Goal: Check status: Check status

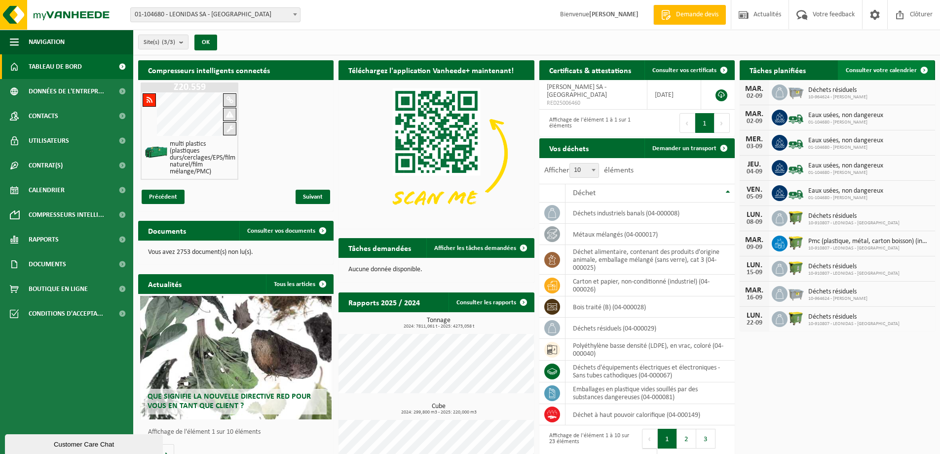
drag, startPoint x: 873, startPoint y: 68, endPoint x: 858, endPoint y: 71, distance: 15.2
click at [873, 68] on span "Consulter votre calendrier" at bounding box center [881, 70] width 71 height 6
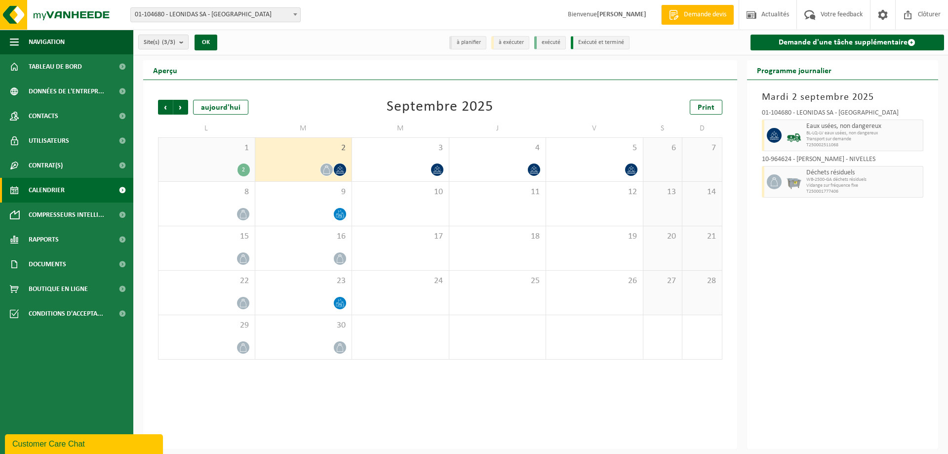
click at [230, 166] on div "2" at bounding box center [206, 169] width 86 height 13
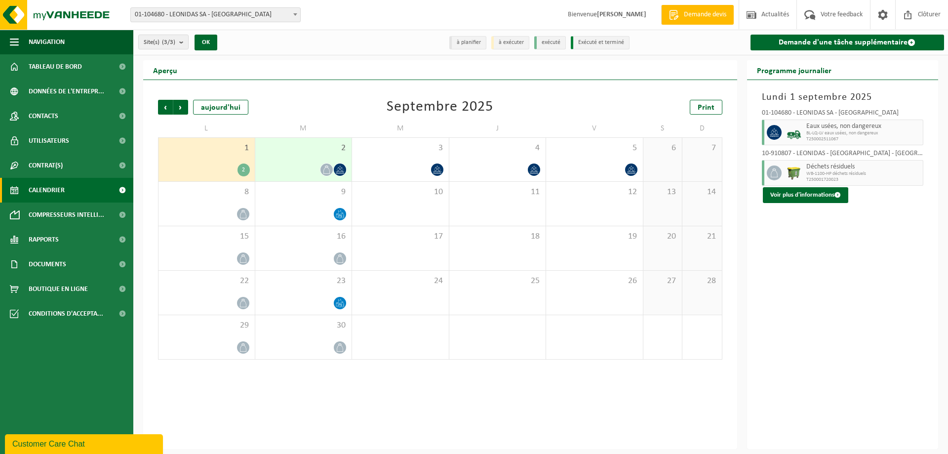
click at [240, 168] on div "2" at bounding box center [243, 169] width 12 height 13
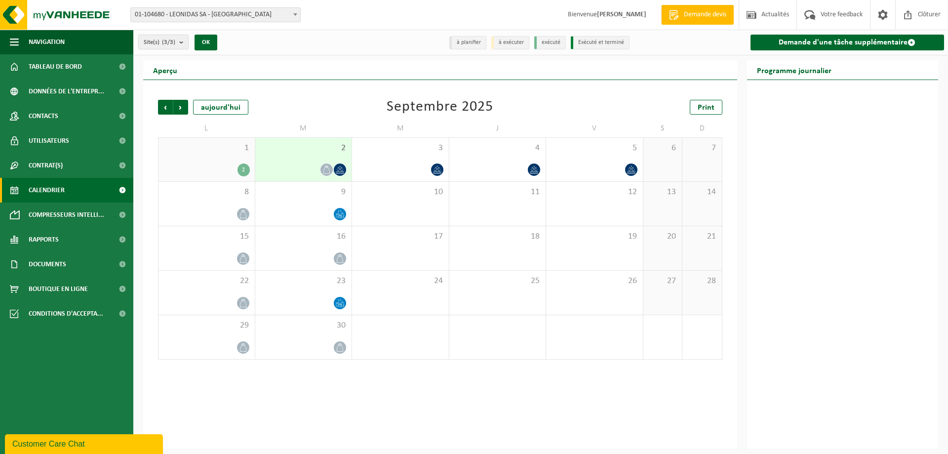
click at [243, 172] on div "2" at bounding box center [243, 169] width 12 height 13
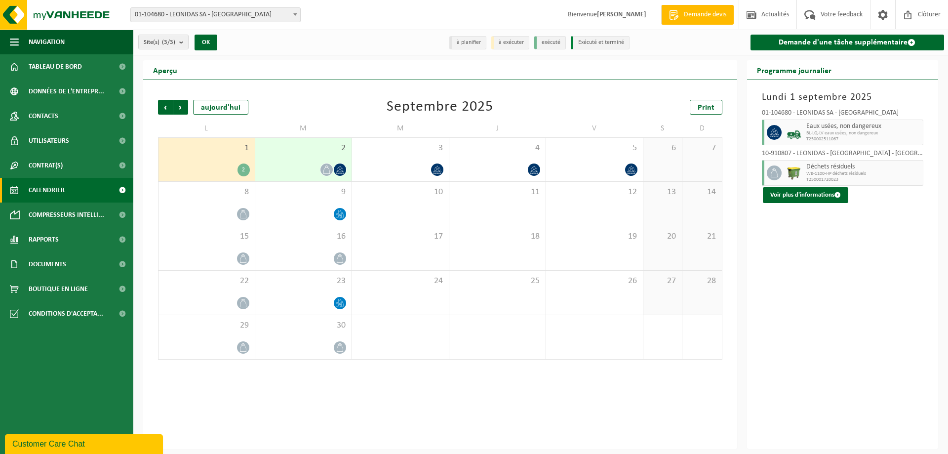
click at [325, 169] on icon at bounding box center [326, 169] width 8 height 8
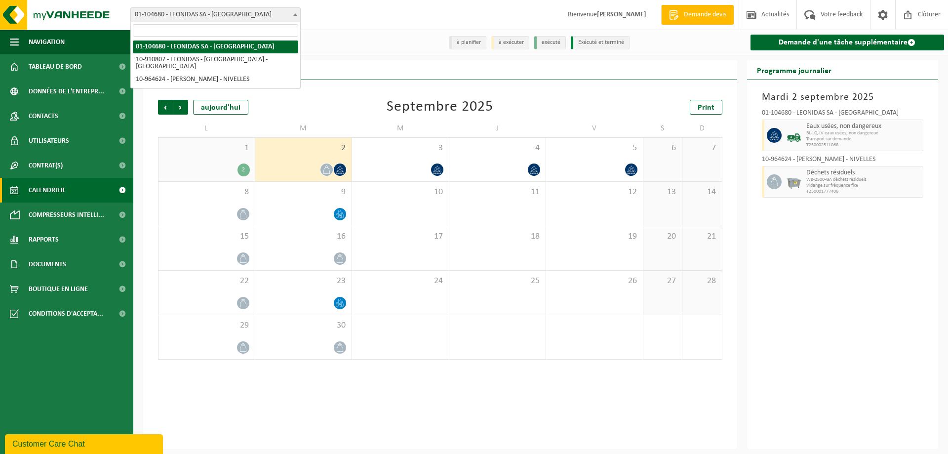
click at [209, 19] on span "01-104680 - LEONIDAS SA - [GEOGRAPHIC_DATA]" at bounding box center [215, 15] width 169 height 14
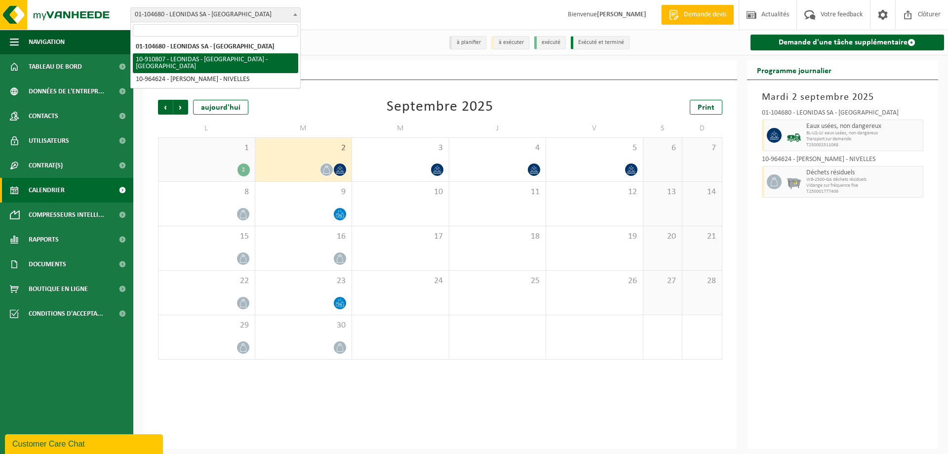
select select "151838"
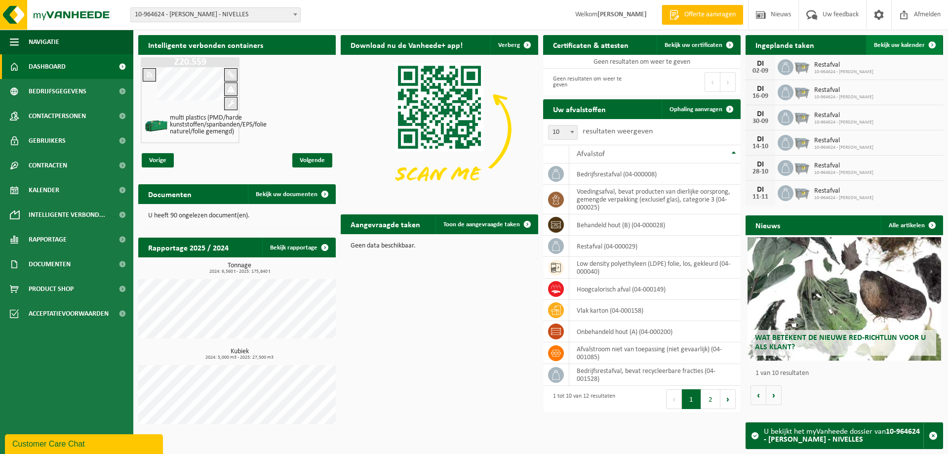
click at [900, 47] on span "Bekijk uw kalender" at bounding box center [899, 45] width 51 height 6
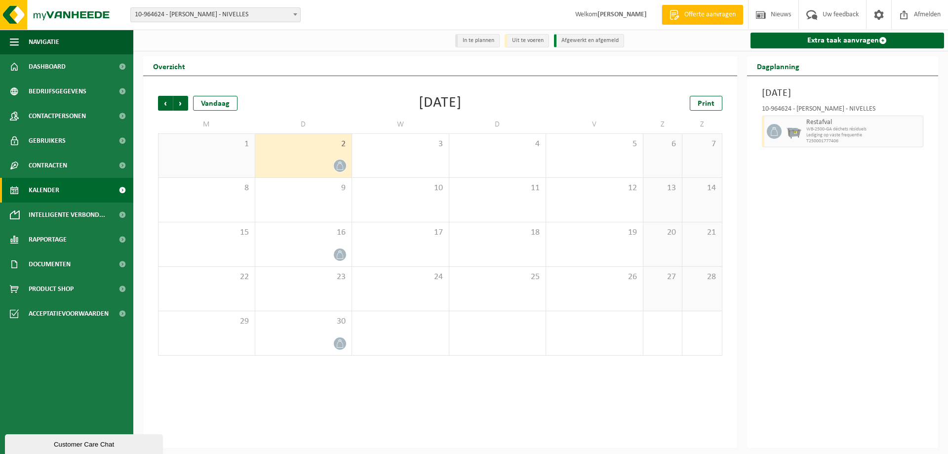
click at [236, 162] on div "1" at bounding box center [206, 155] width 96 height 43
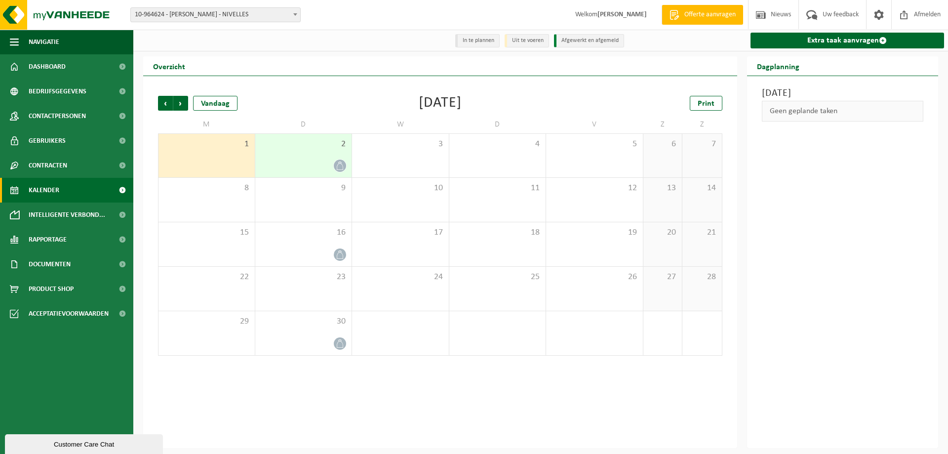
click at [307, 157] on div "2" at bounding box center [303, 155] width 97 height 43
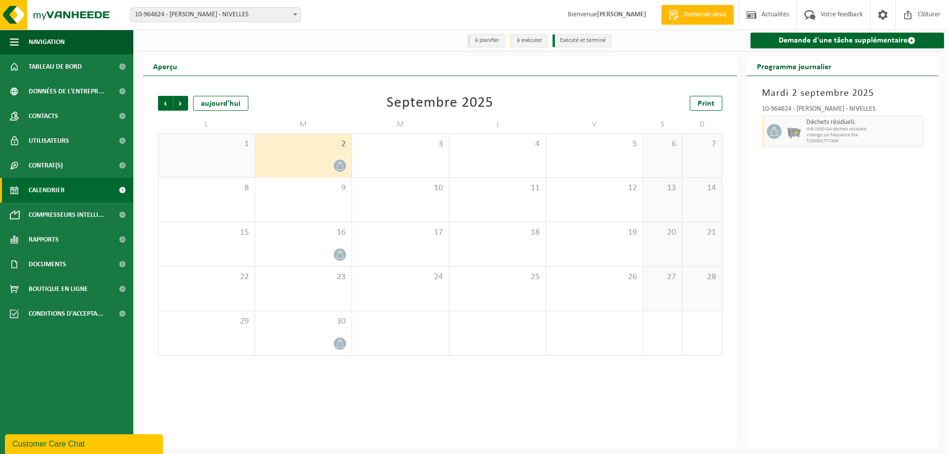
click at [219, 171] on div "1" at bounding box center [206, 155] width 96 height 43
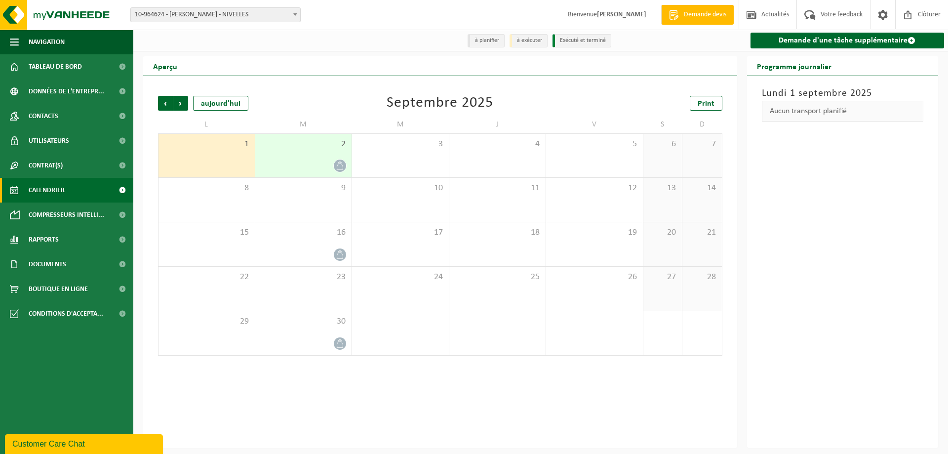
click at [295, 159] on div "2" at bounding box center [303, 155] width 97 height 43
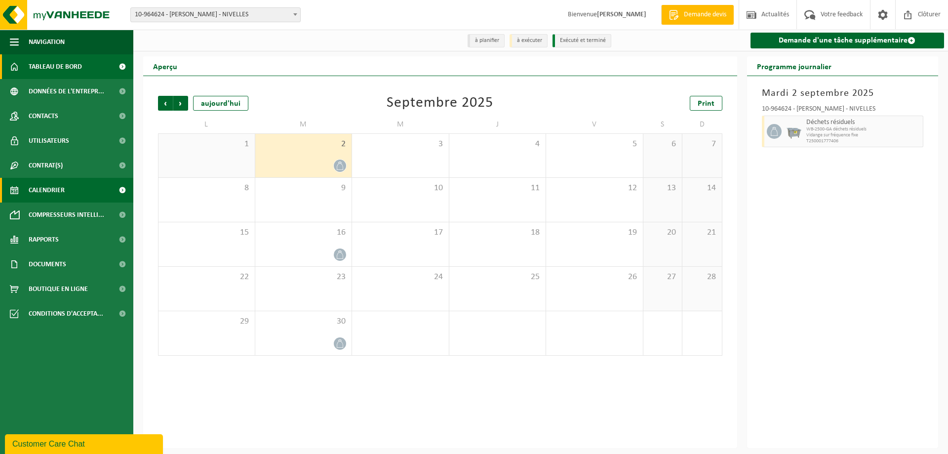
click at [53, 60] on span "Tableau de bord" at bounding box center [55, 66] width 53 height 25
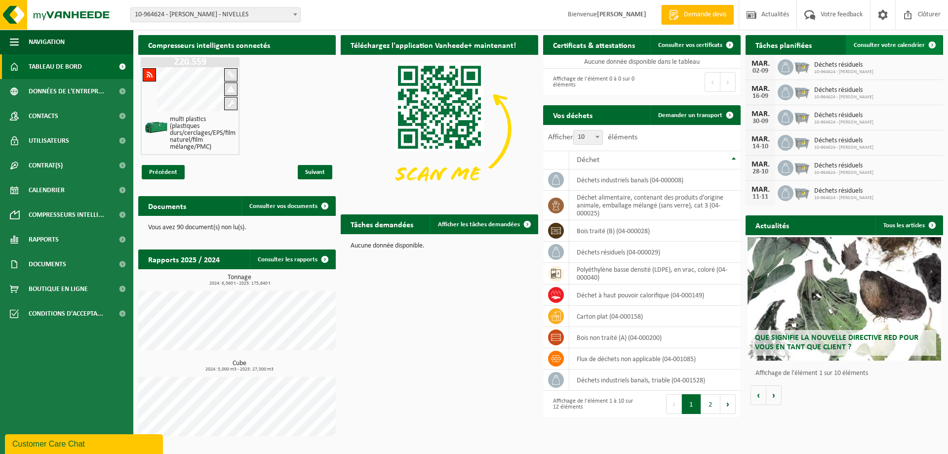
click at [883, 47] on span "Consulter votre calendrier" at bounding box center [888, 45] width 71 height 6
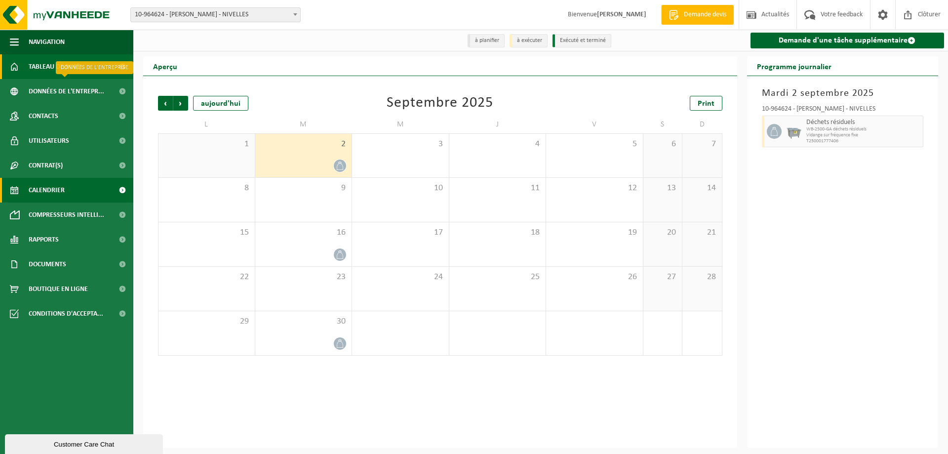
click at [54, 65] on span "Tableau de bord" at bounding box center [55, 66] width 53 height 25
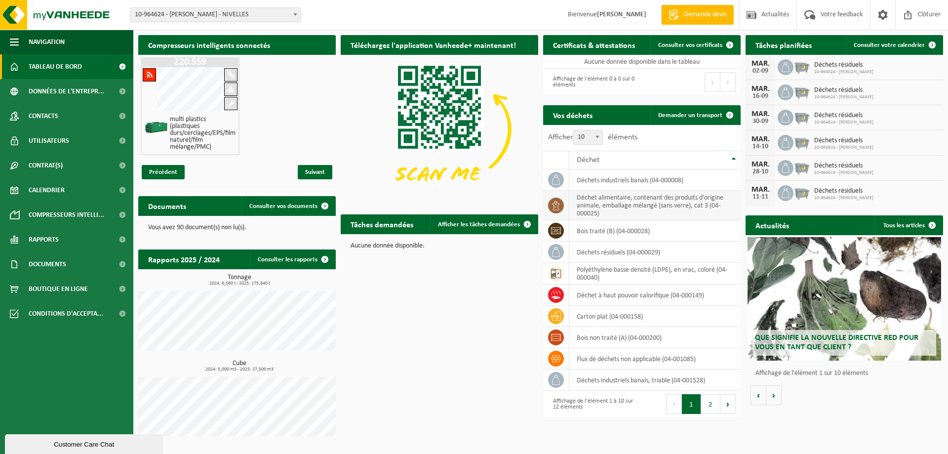
click at [566, 206] on td at bounding box center [556, 205] width 26 height 30
click at [598, 136] on b at bounding box center [597, 137] width 4 height 2
click at [598, 130] on select "10 25 50 100" at bounding box center [590, 130] width 30 height 0
select select "100"
